Goal: Task Accomplishment & Management: Manage account settings

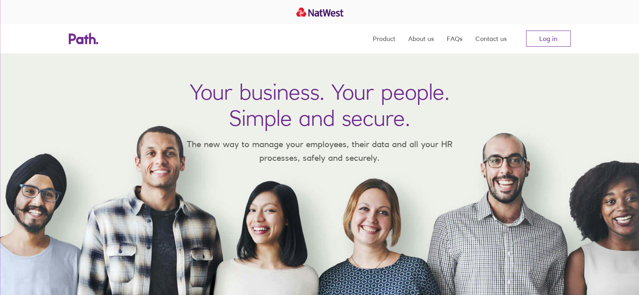
click at [525, 46] on nav "Product About us FAQs Contact us Log in" at bounding box center [472, 38] width 198 height 29
click at [532, 45] on link "Log in" at bounding box center [548, 39] width 45 height 16
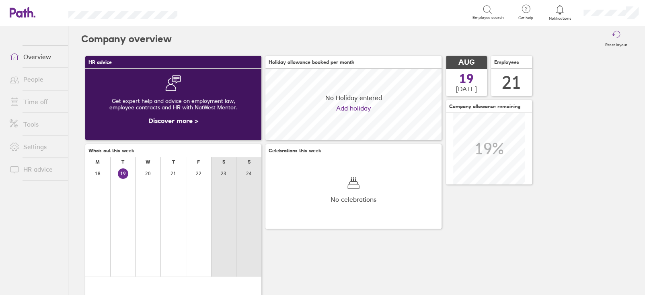
scroll to position [71, 176]
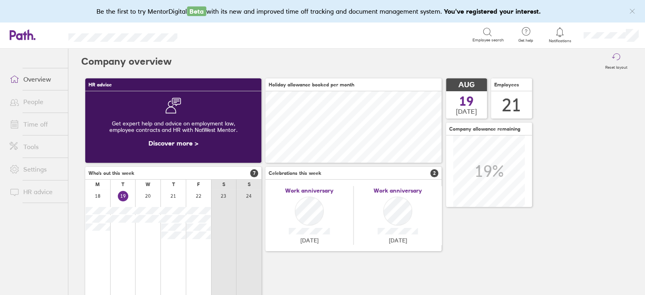
click at [37, 123] on link "Time off" at bounding box center [35, 124] width 65 height 16
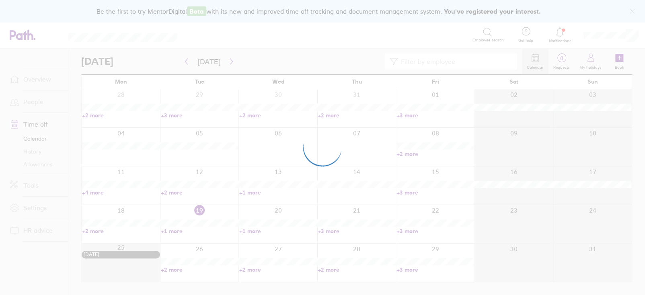
click at [226, 60] on div at bounding box center [322, 147] width 645 height 295
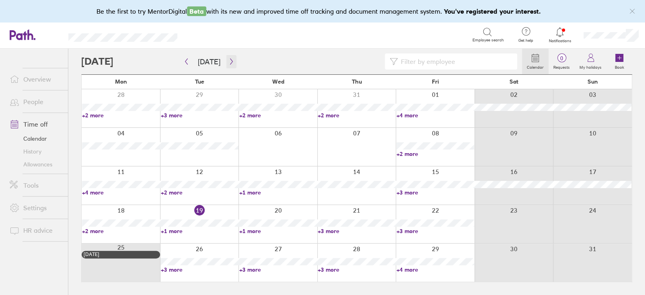
click at [229, 60] on icon "button" at bounding box center [232, 61] width 6 height 6
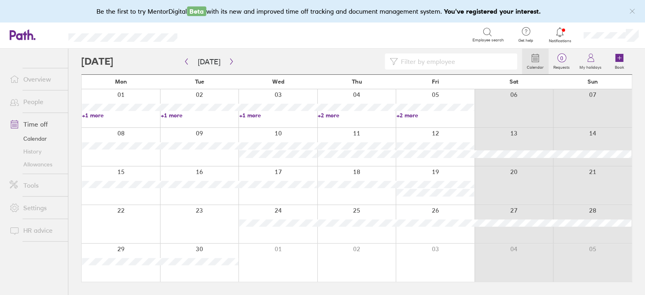
click at [88, 117] on link "+1 more" at bounding box center [121, 115] width 78 height 7
click at [308, 66] on div at bounding box center [301, 62] width 441 height 16
click at [329, 115] on link "+2 more" at bounding box center [357, 115] width 78 height 7
click at [412, 114] on link "+2 more" at bounding box center [436, 115] width 78 height 7
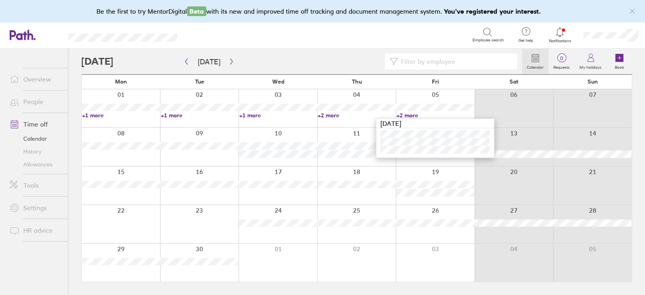
click at [44, 264] on ul "Overview People Time off Calendar History Allowances Tools Settings HR advice" at bounding box center [34, 159] width 68 height 220
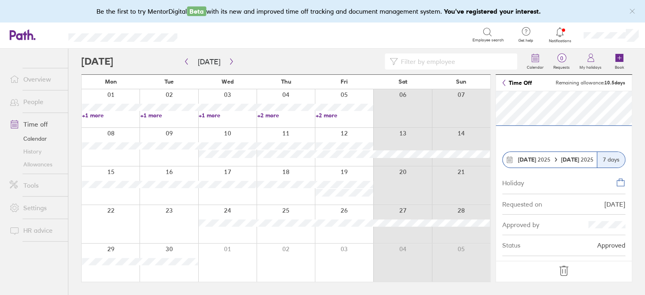
click at [199, 116] on link "+1 more" at bounding box center [228, 115] width 58 height 7
click at [96, 115] on link "+1 more" at bounding box center [111, 115] width 58 height 7
click at [510, 82] on link "Time Off" at bounding box center [518, 83] width 30 height 6
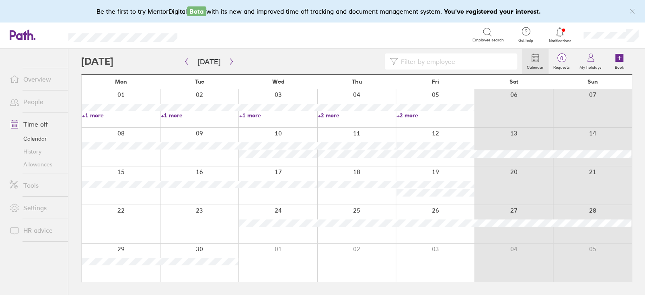
click at [329, 111] on div at bounding box center [356, 108] width 79 height 38
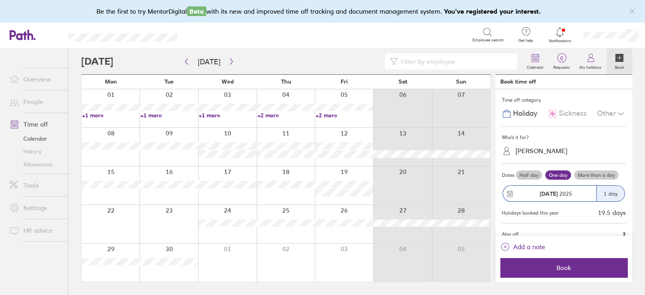
click at [332, 116] on link "+2 more" at bounding box center [345, 115] width 58 height 7
